Goal: Complete application form

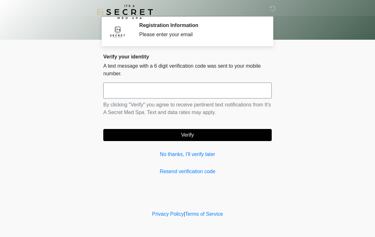
click at [227, 92] on input "text" at bounding box center [187, 91] width 169 height 16
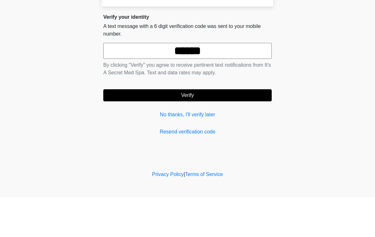
type input "******"
click at [212, 129] on button "Verify" at bounding box center [187, 135] width 169 height 12
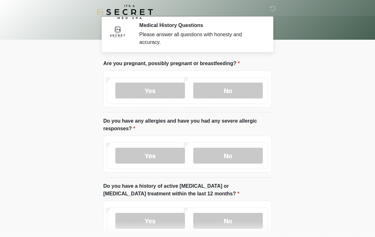
click at [221, 95] on label "No" at bounding box center [228, 91] width 70 height 16
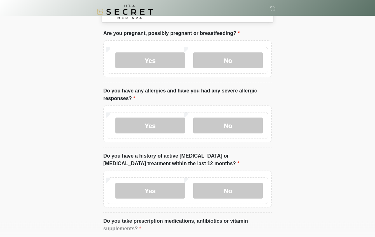
scroll to position [31, 0]
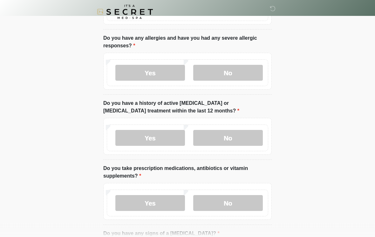
click at [235, 140] on label "No" at bounding box center [228, 138] width 70 height 16
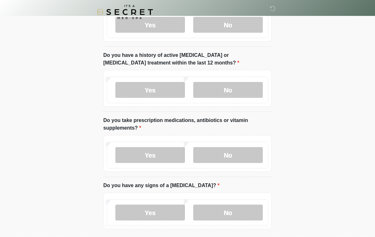
click at [226, 157] on label "No" at bounding box center [228, 155] width 70 height 16
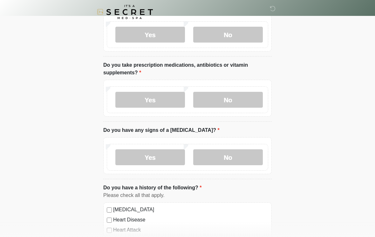
click at [237, 158] on label "No" at bounding box center [228, 157] width 70 height 16
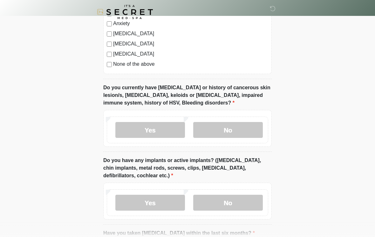
click at [235, 129] on label "No" at bounding box center [228, 130] width 70 height 16
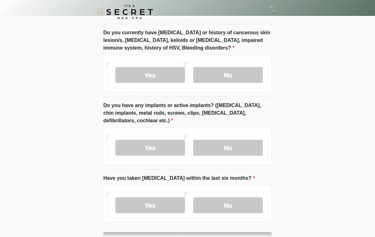
click at [240, 152] on label "No" at bounding box center [228, 148] width 70 height 16
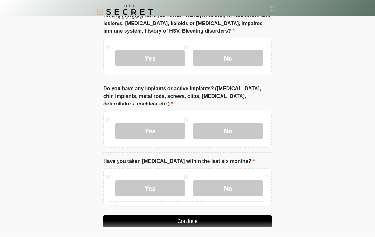
scroll to position [530, 0]
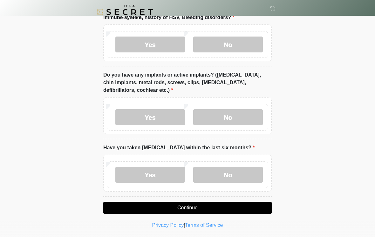
click at [235, 172] on label "No" at bounding box center [228, 175] width 70 height 16
click at [232, 206] on button "Continue" at bounding box center [187, 208] width 169 height 12
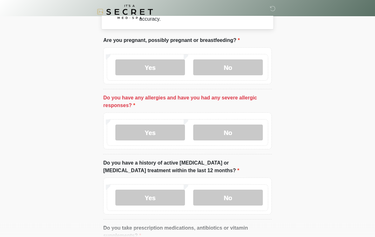
scroll to position [23, 0]
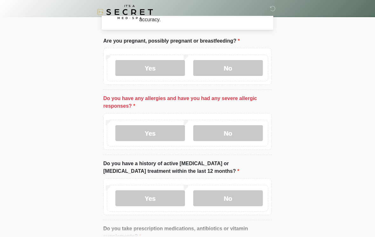
click at [249, 134] on label "No" at bounding box center [228, 133] width 70 height 16
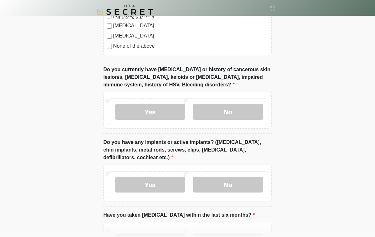
scroll to position [530, 0]
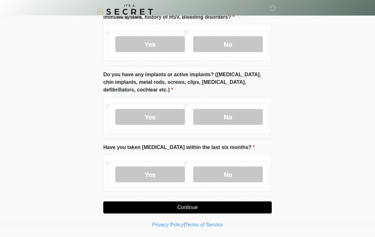
click at [202, 209] on button "Continue" at bounding box center [187, 208] width 169 height 12
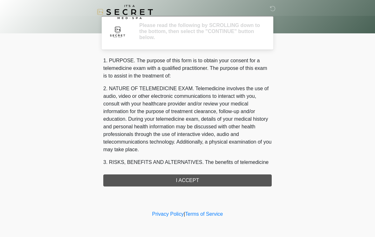
scroll to position [0, 0]
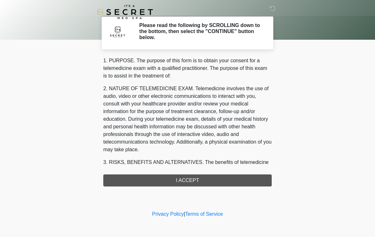
click at [211, 179] on div "1. PURPOSE. The purpose of this form is to obtain your consent for a telemedici…" at bounding box center [187, 122] width 169 height 130
click at [193, 179] on div "1. PURPOSE. The purpose of this form is to obtain your consent for a telemedici…" at bounding box center [187, 122] width 169 height 130
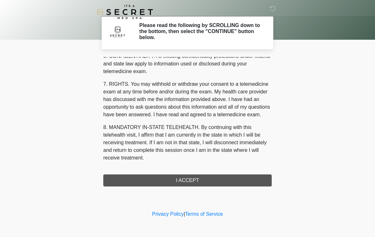
click at [192, 181] on div "1. PURPOSE. The purpose of this form is to obtain your consent for a telemedici…" at bounding box center [187, 122] width 169 height 130
click at [191, 181] on button "I ACCEPT" at bounding box center [187, 181] width 169 height 12
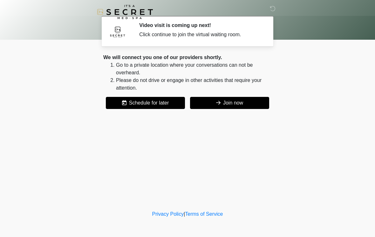
click at [237, 101] on button "Join now" at bounding box center [229, 103] width 79 height 12
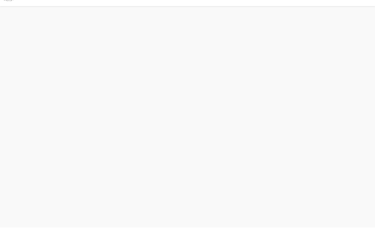
scroll to position [2, 0]
